Goal: Transaction & Acquisition: Purchase product/service

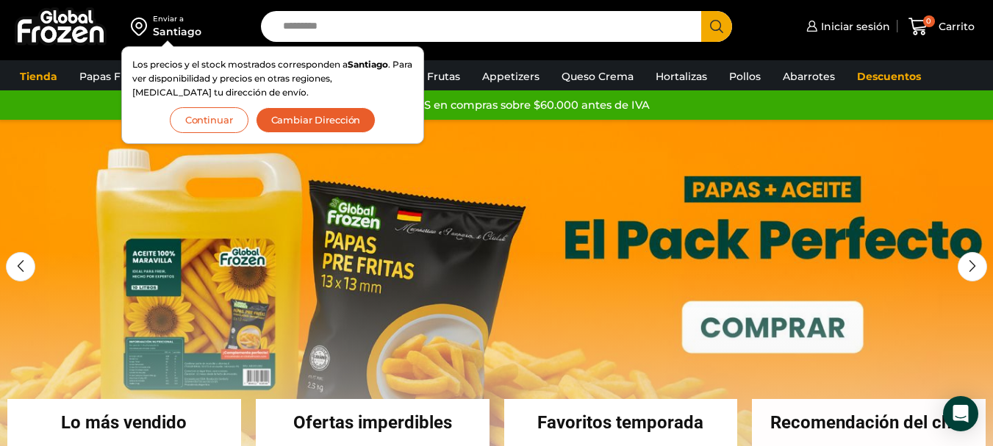
click at [213, 126] on button "Continuar" at bounding box center [209, 120] width 79 height 26
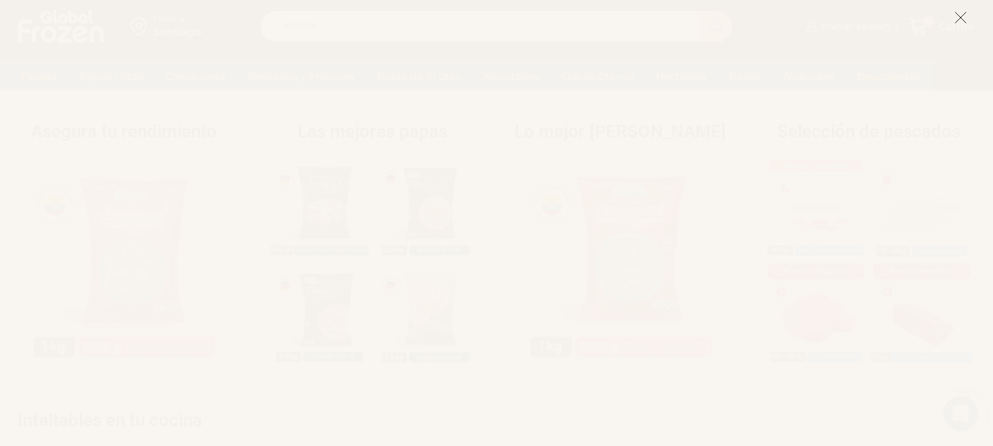
click at [960, 22] on icon at bounding box center [960, 17] width 13 height 13
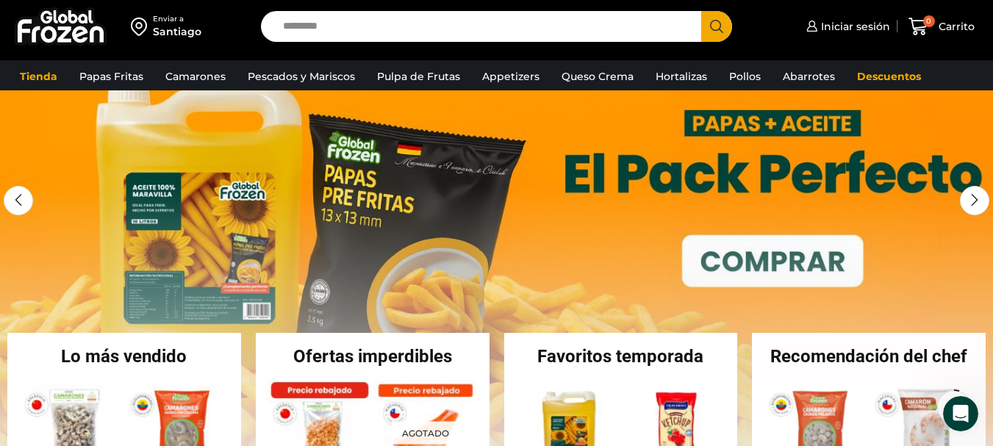
scroll to position [147, 0]
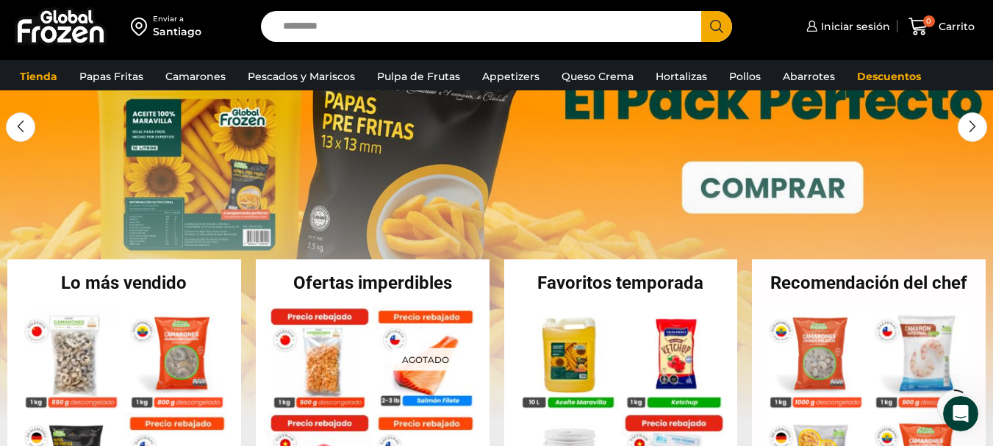
click at [376, 282] on h2 "Ofertas imperdibles" at bounding box center [373, 283] width 234 height 18
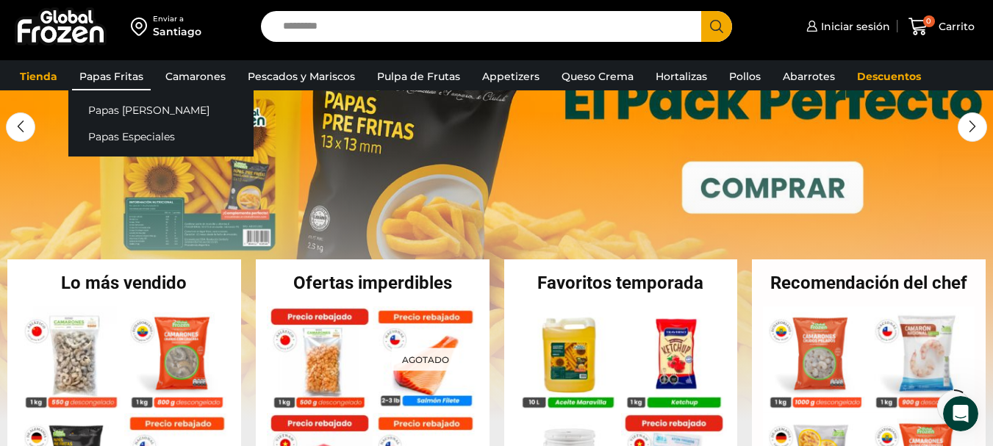
click at [128, 74] on link "Papas Fritas" at bounding box center [111, 76] width 79 height 28
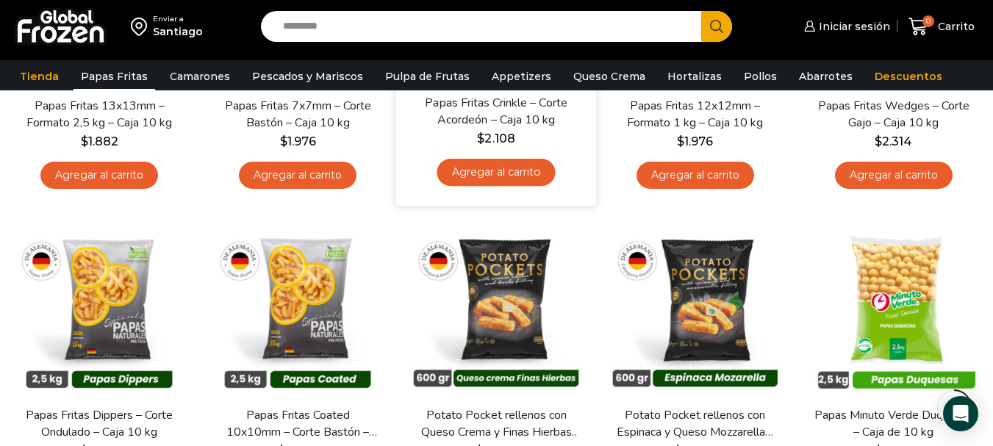
scroll to position [367, 0]
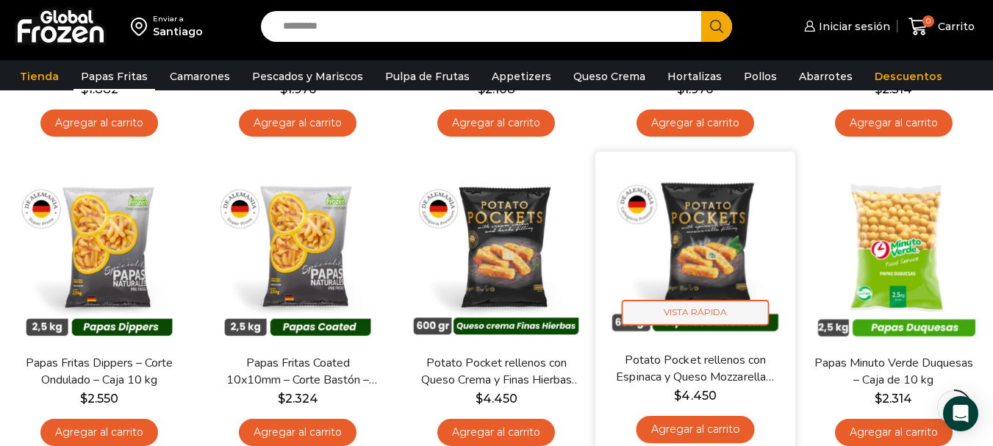
click at [700, 313] on span "Vista Rápida" at bounding box center [695, 313] width 148 height 26
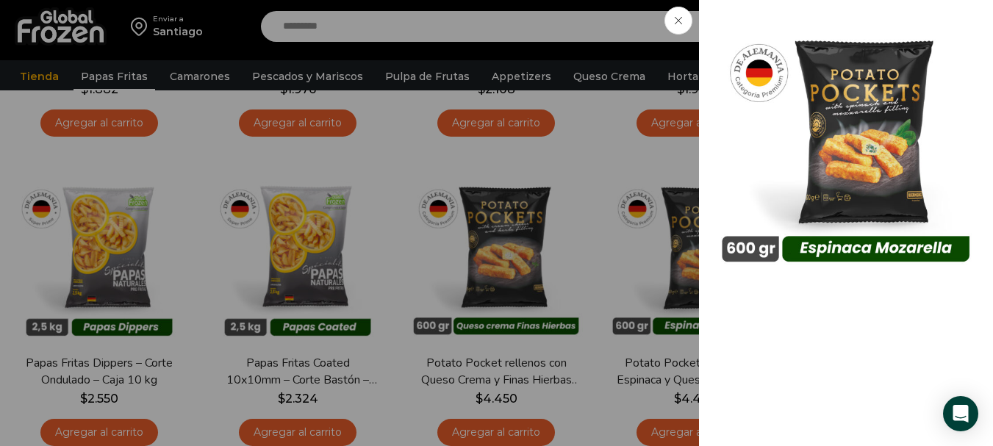
click at [684, 22] on span at bounding box center [678, 21] width 28 height 28
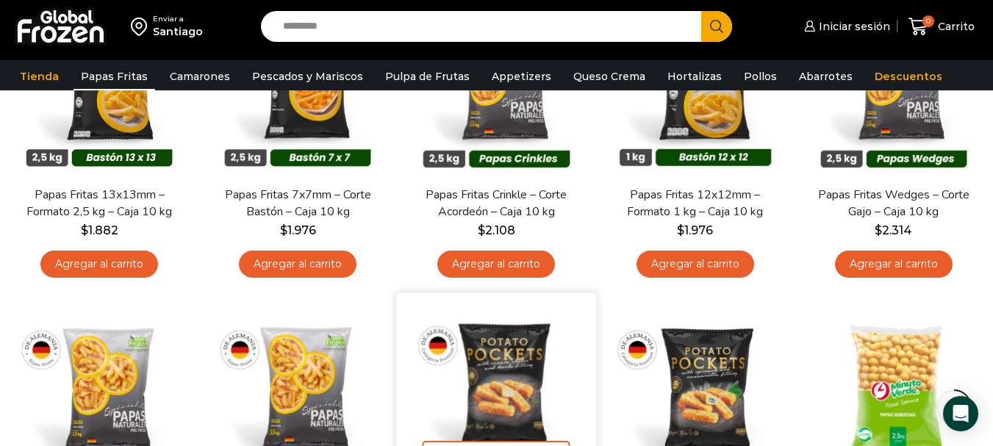
scroll to position [220, 0]
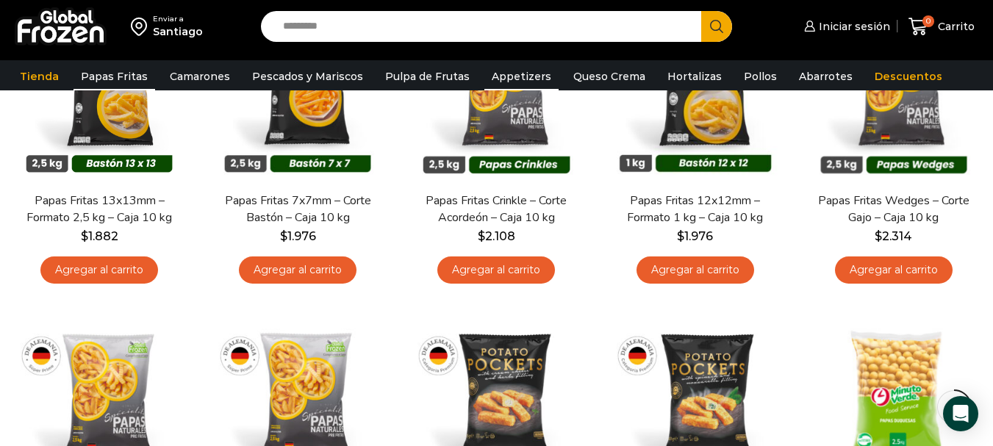
click at [514, 78] on link "Appetizers" at bounding box center [521, 76] width 74 height 28
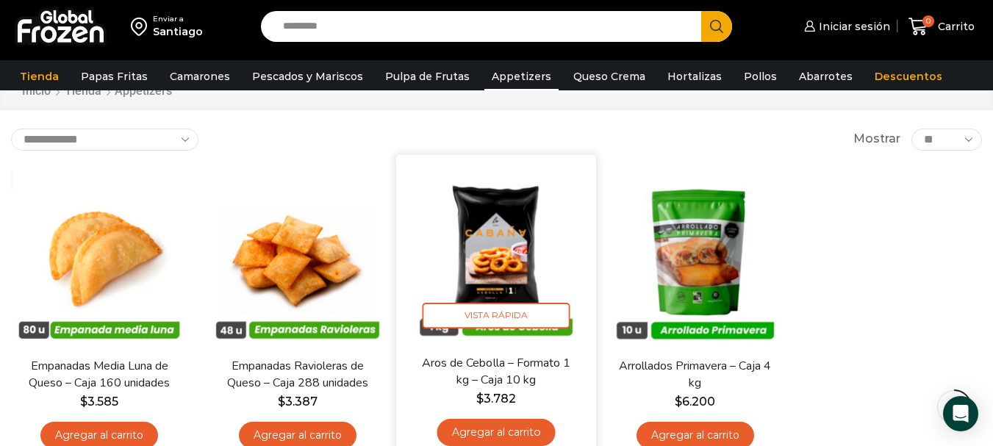
scroll to position [147, 0]
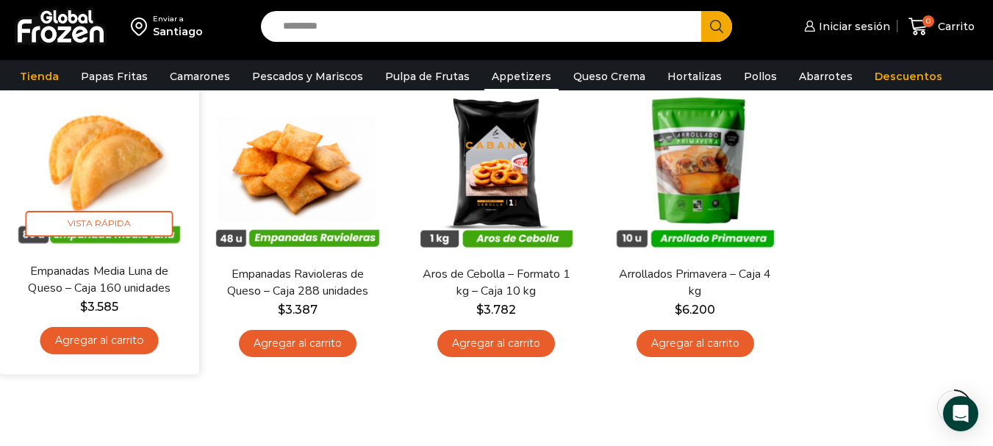
click at [93, 266] on link "Empanadas Media Luna de Queso – Caja 160 unidades" at bounding box center [99, 279] width 160 height 35
